Goal: Information Seeking & Learning: Find specific fact

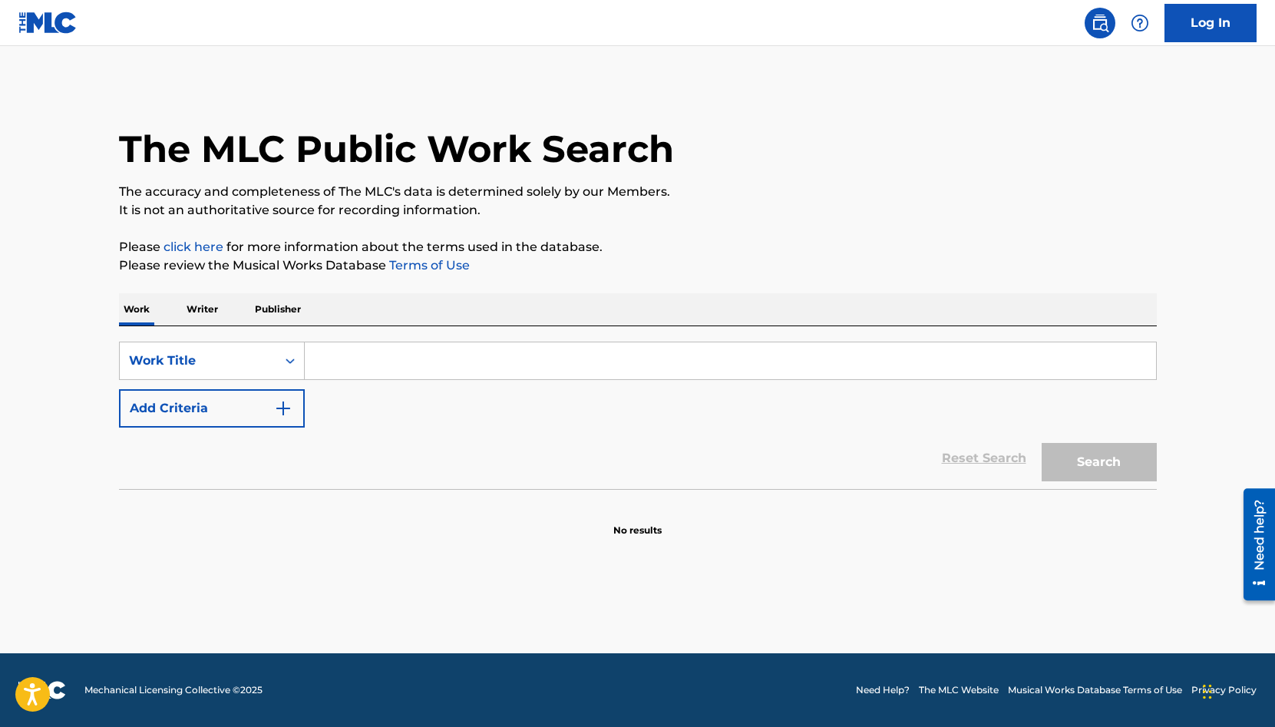
click at [272, 311] on p "Publisher" at bounding box center [277, 309] width 55 height 32
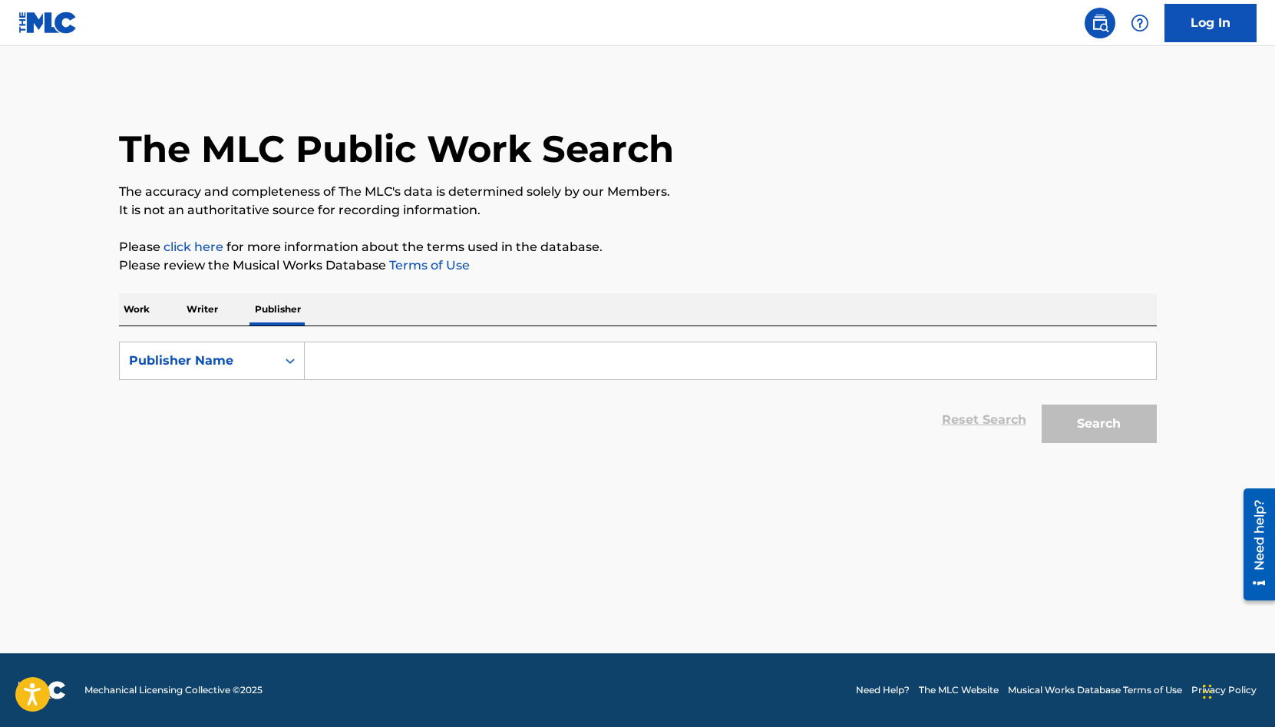
click at [362, 367] on input "Search Form" at bounding box center [730, 360] width 851 height 37
paste input "SUPER CASSETTES INDUSTRIES LIMITED"
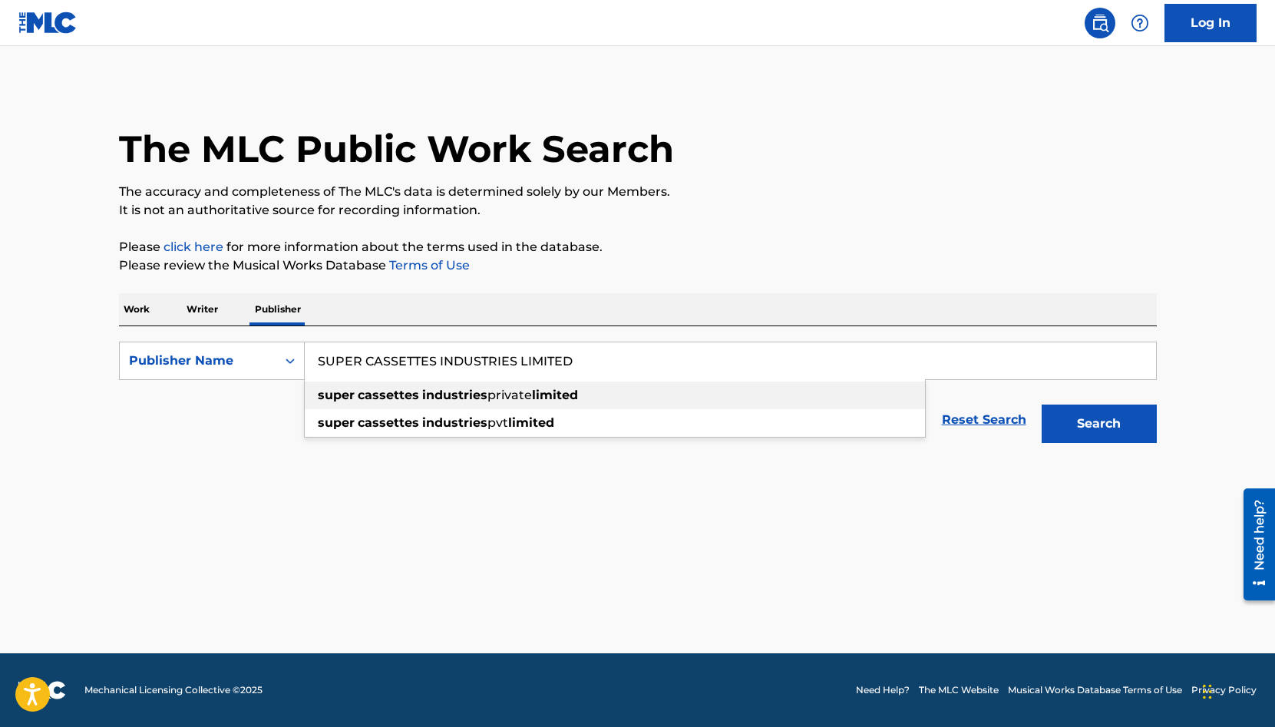
click at [745, 402] on div "super cassettes industries private limited" at bounding box center [615, 395] width 620 height 28
type input "super cassettes industries private limited"
click at [1087, 429] on button "Search" at bounding box center [1099, 424] width 115 height 38
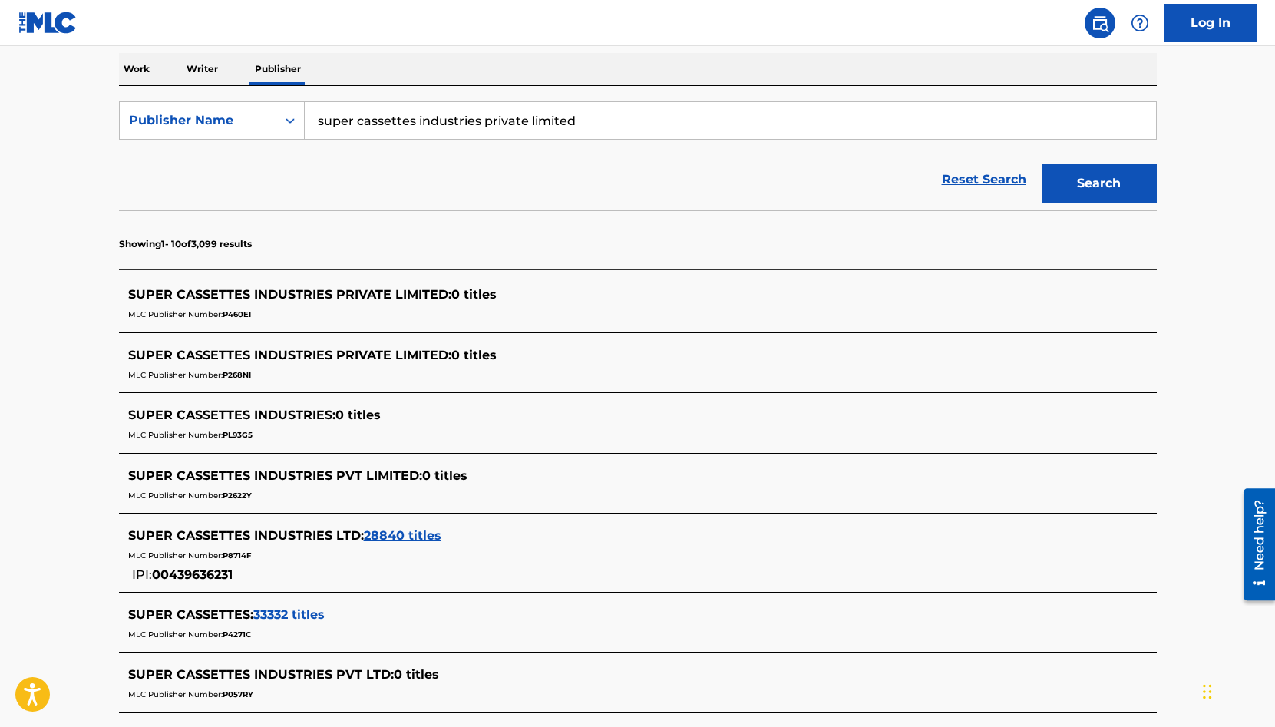
scroll to position [359, 0]
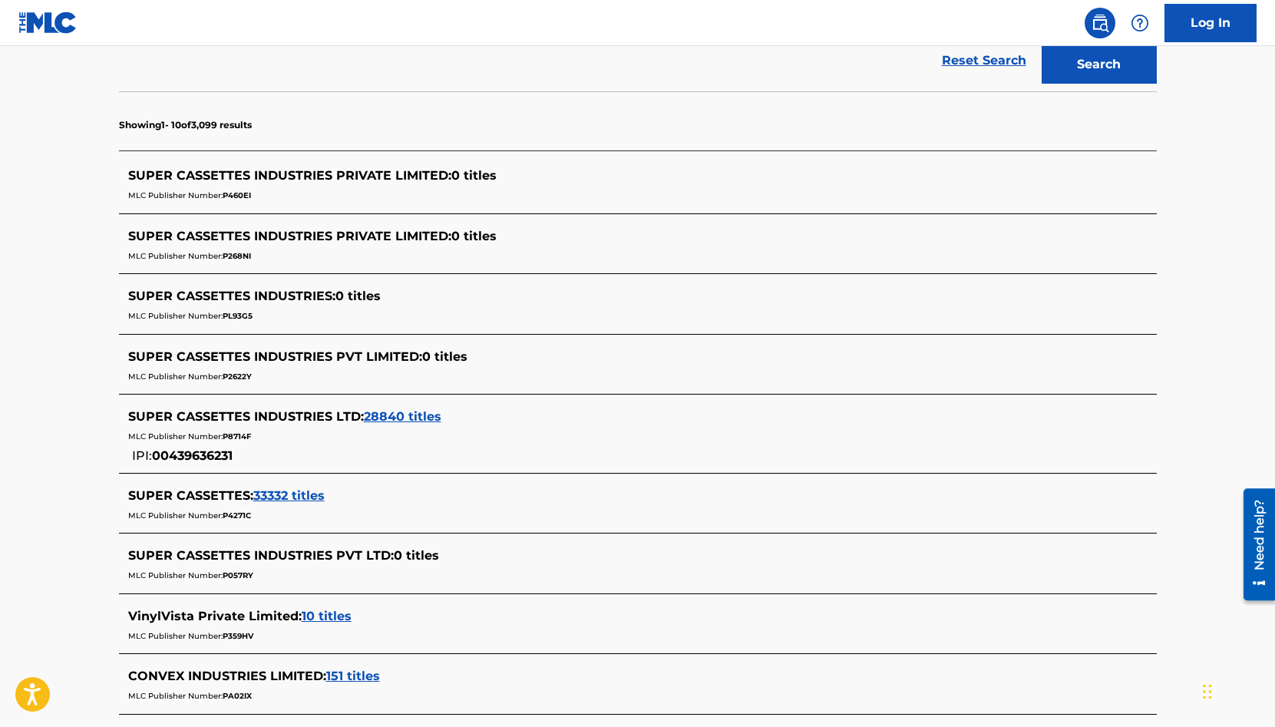
click at [431, 420] on span "28840 titles" at bounding box center [403, 416] width 78 height 15
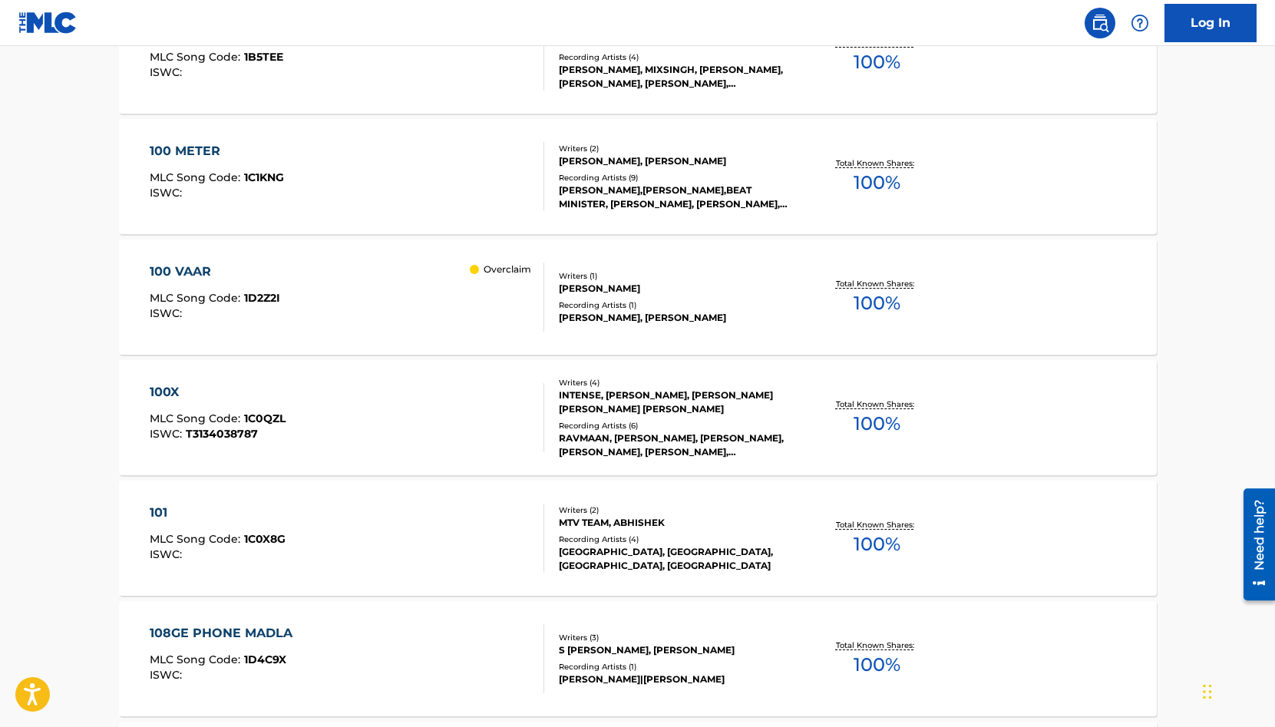
scroll to position [648, 0]
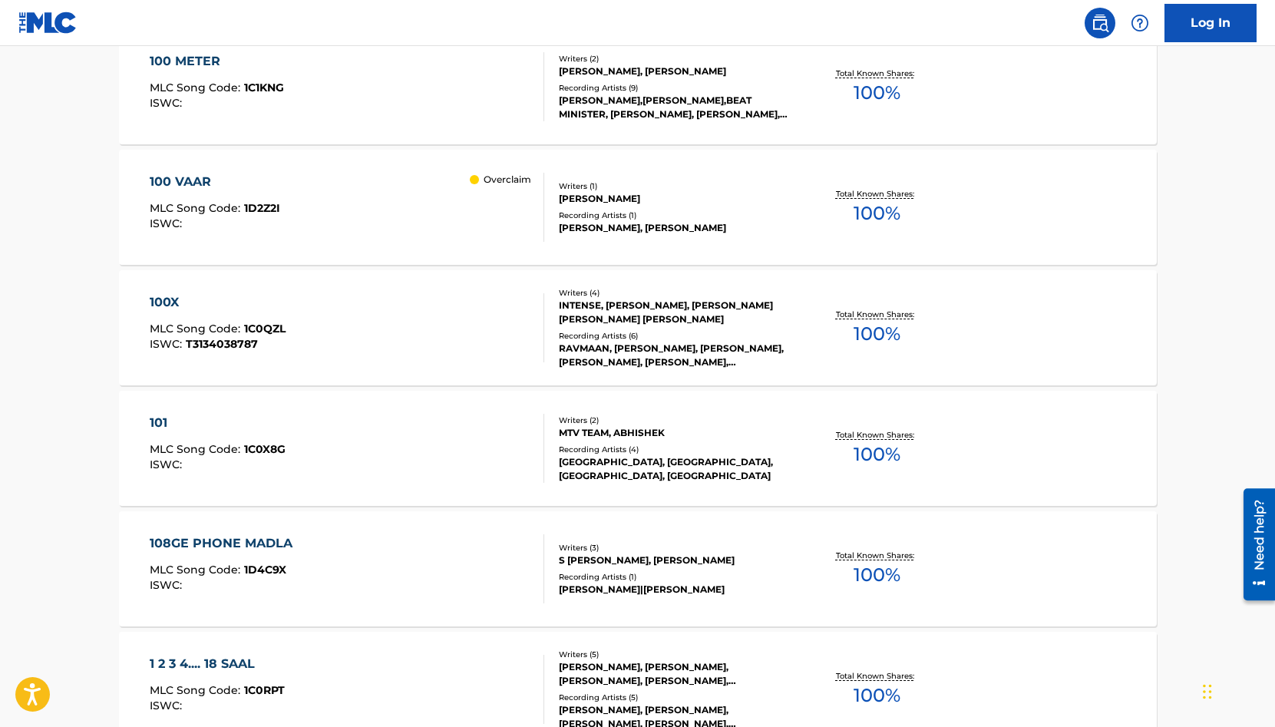
click at [768, 335] on div "Recording Artists ( 6 )" at bounding box center [675, 336] width 232 height 12
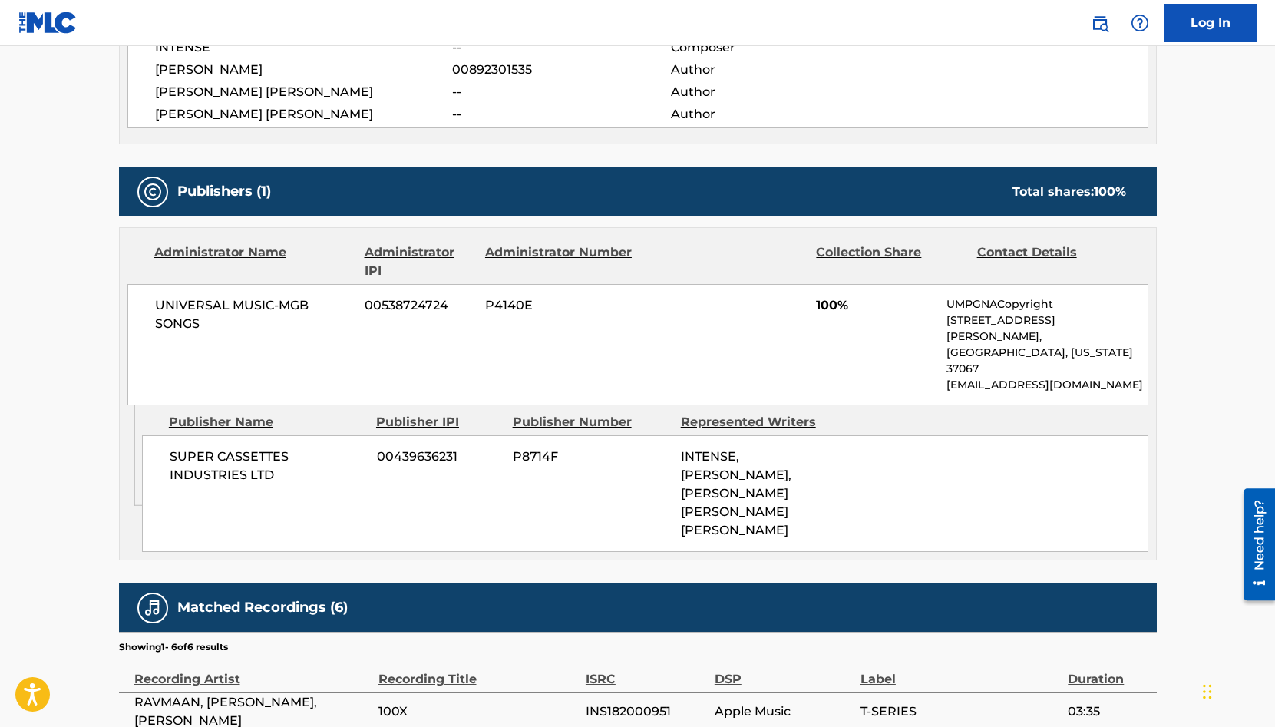
scroll to position [672, 0]
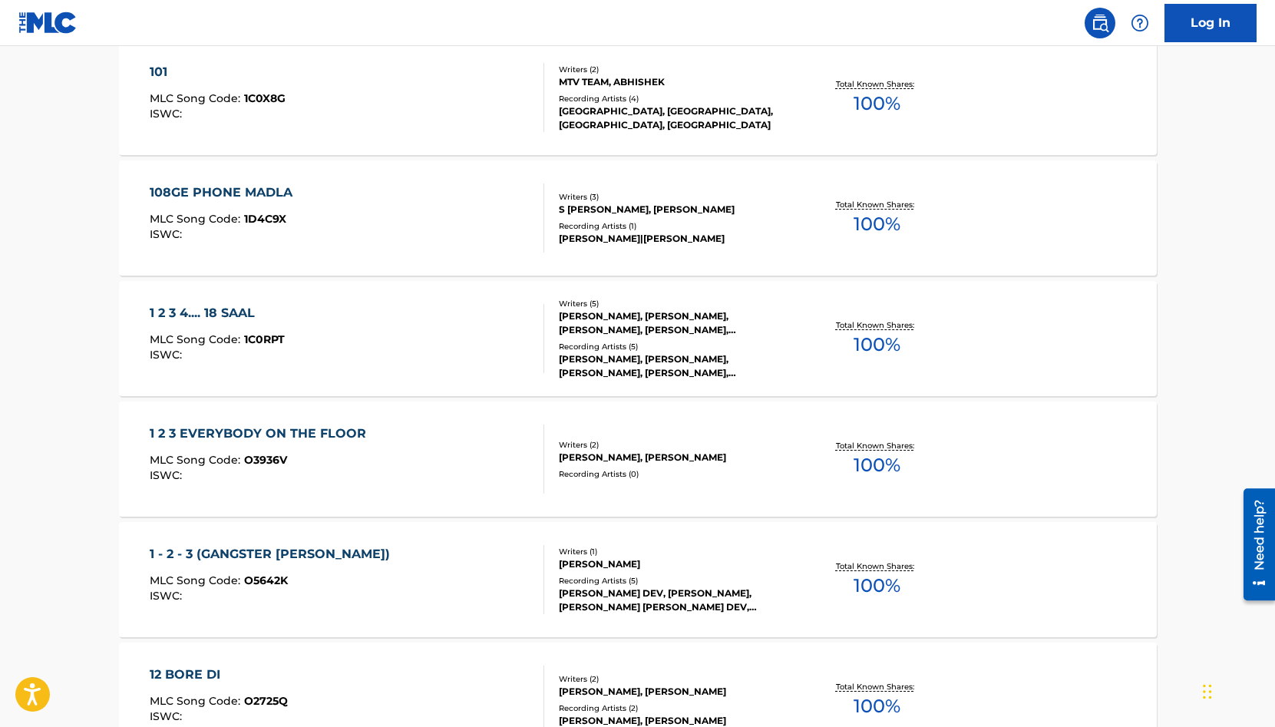
scroll to position [1214, 0]
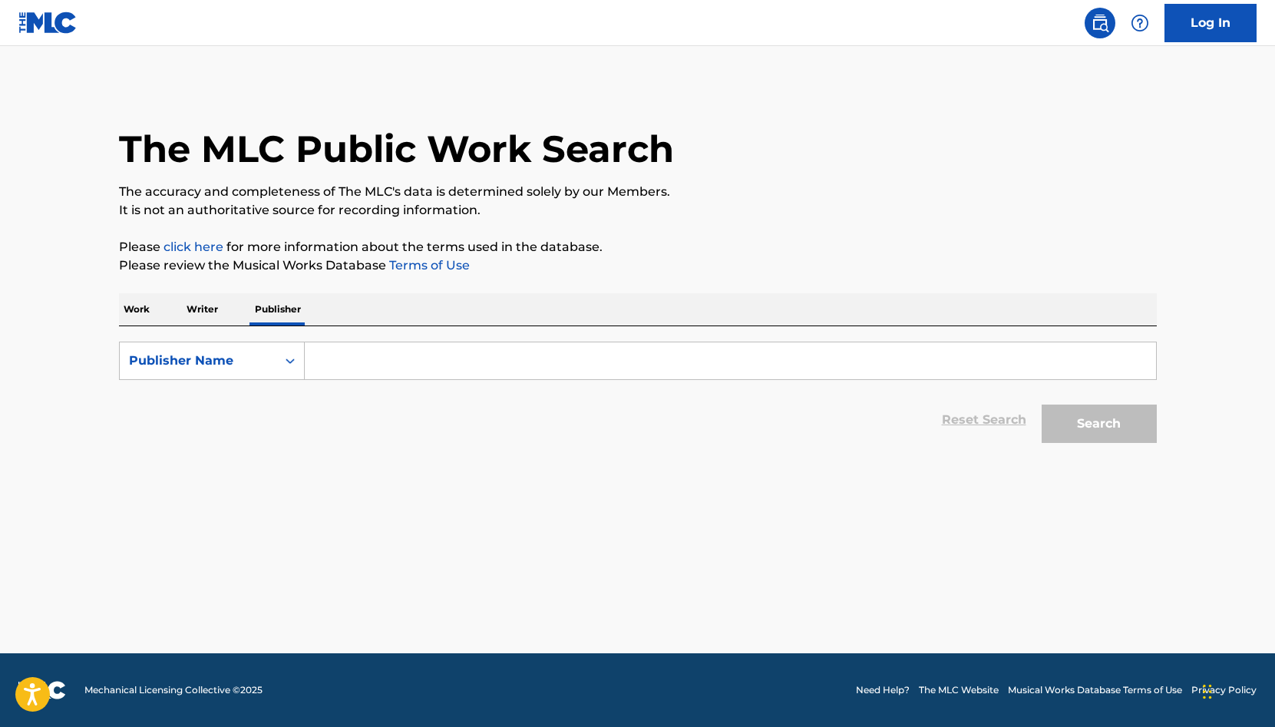
click at [428, 360] on input "Search Form" at bounding box center [730, 360] width 851 height 37
paste input "SUPER CASSETTES INDUSTRIES LIMITED"
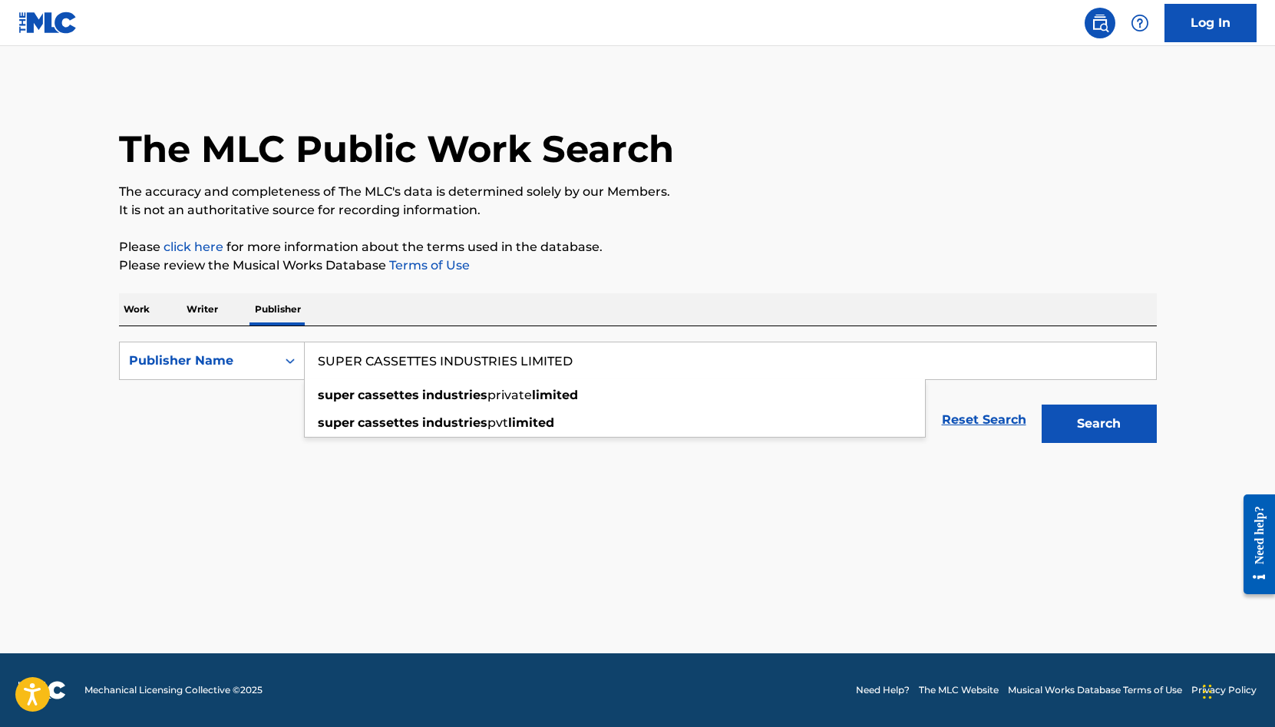
type input "SUPER CASSETTES INDUSTRIES LIMITED"
click at [1074, 425] on button "Search" at bounding box center [1099, 424] width 115 height 38
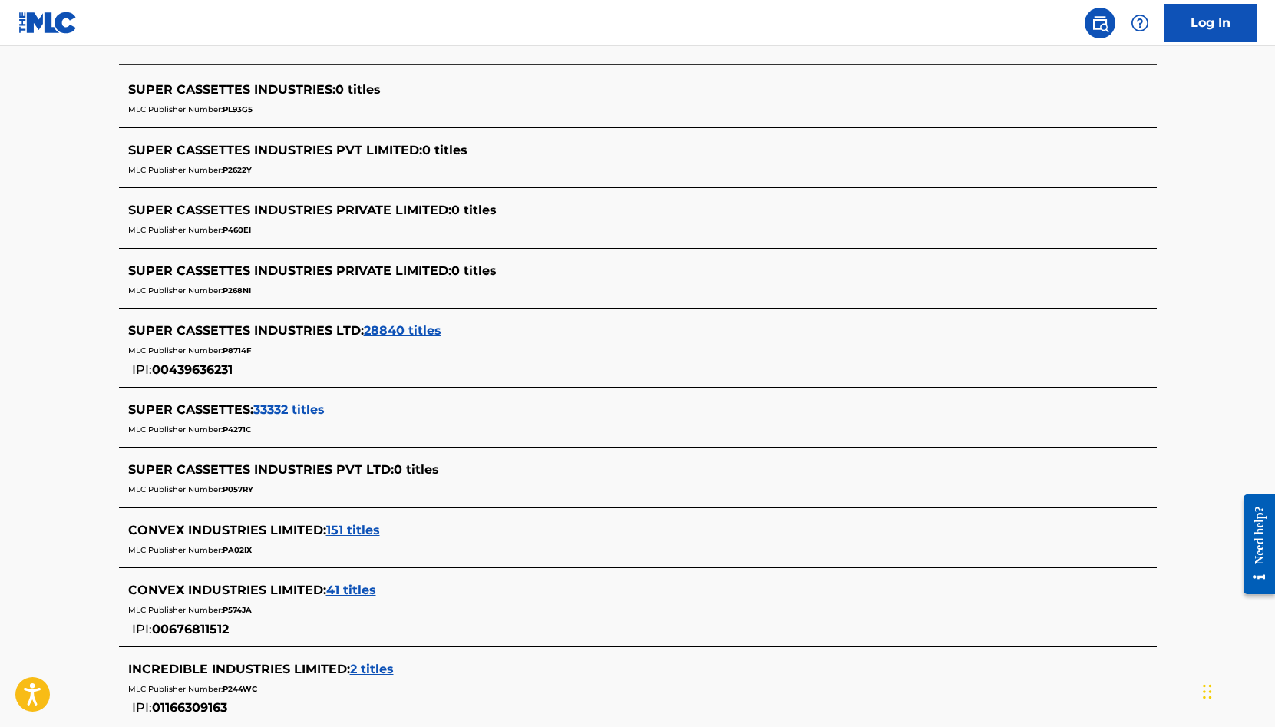
scroll to position [336, 0]
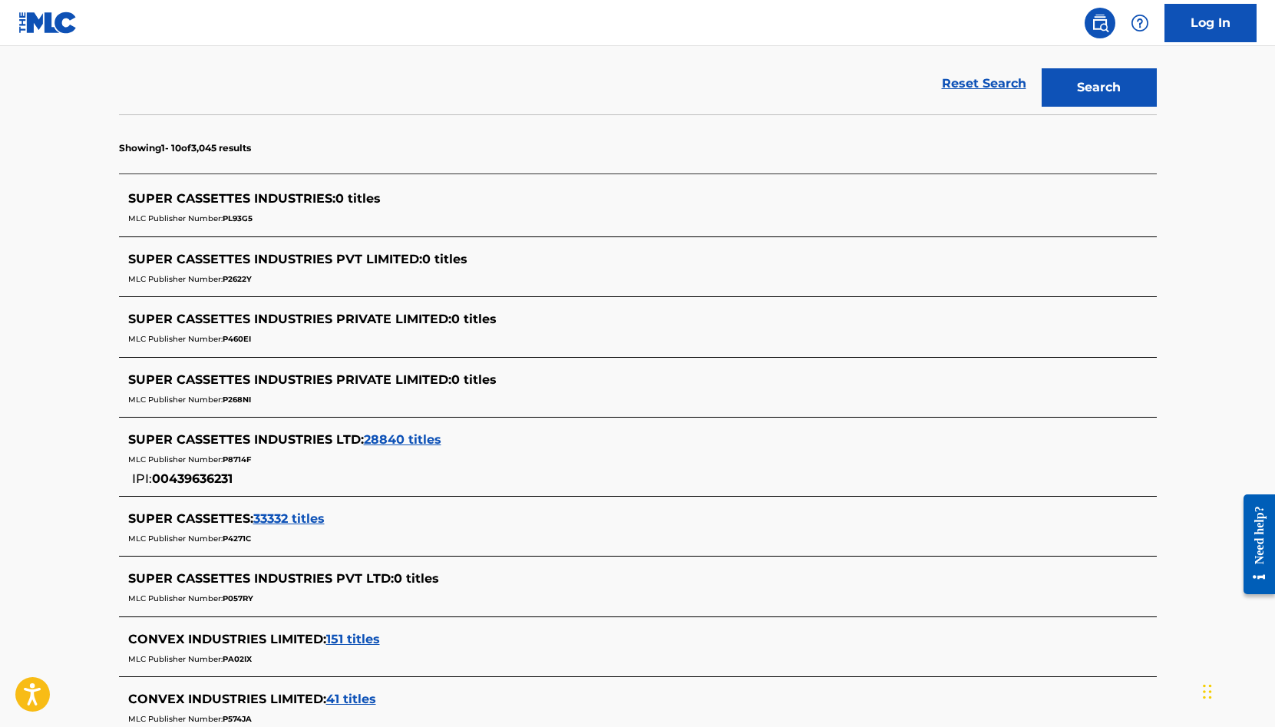
click at [422, 441] on span "28840 titles" at bounding box center [403, 439] width 78 height 15
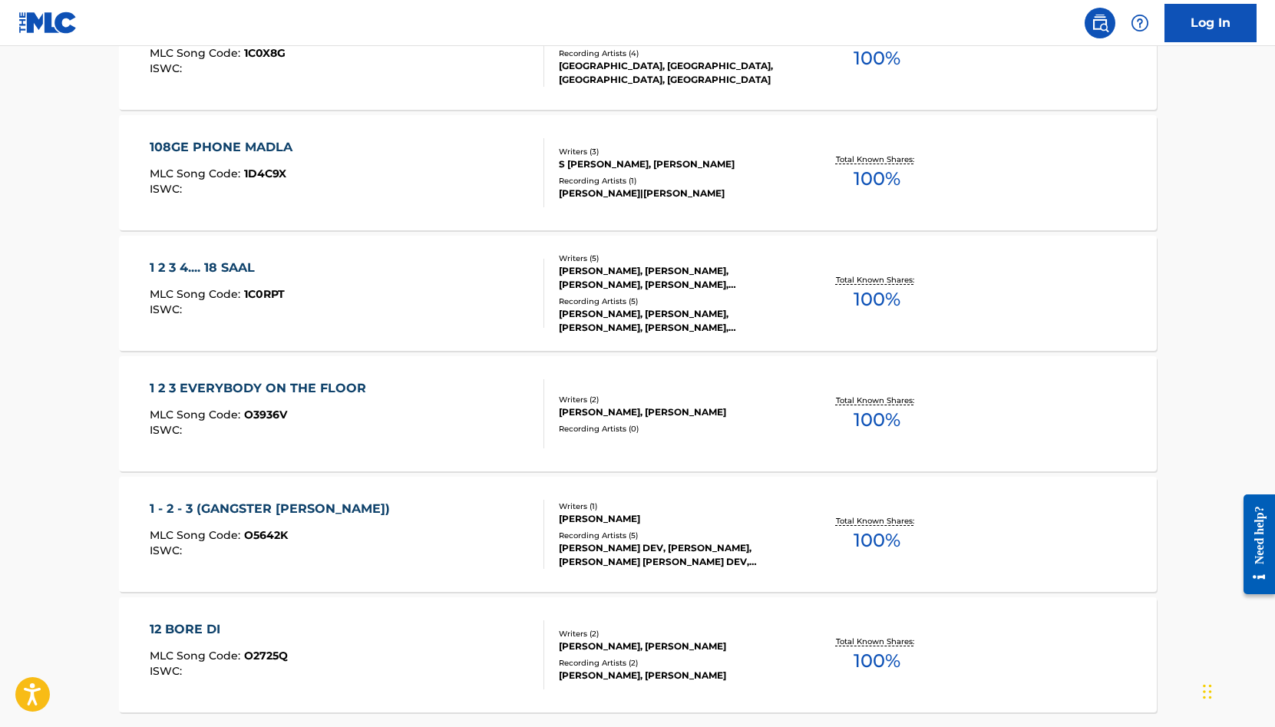
scroll to position [1214, 0]
